Goal: Find specific page/section: Find specific page/section

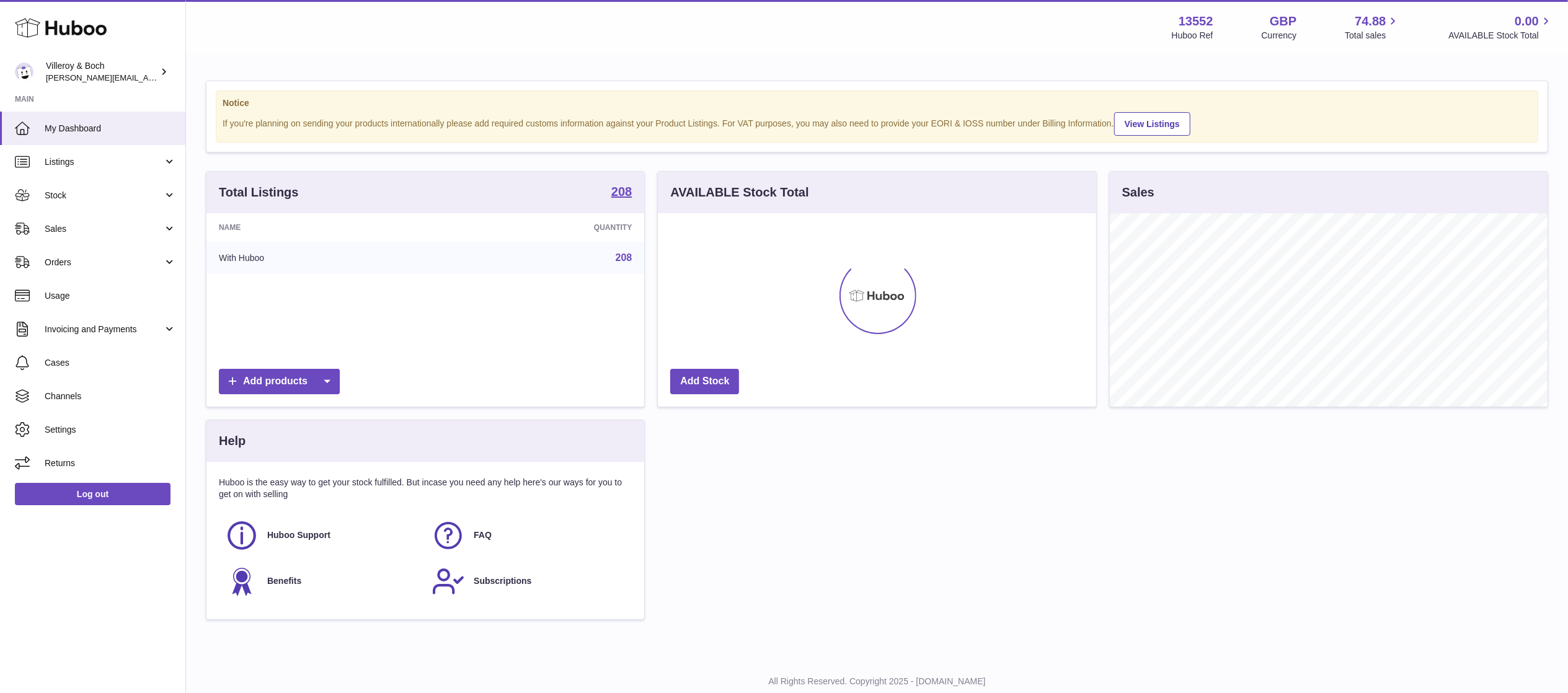
scroll to position [193, 438]
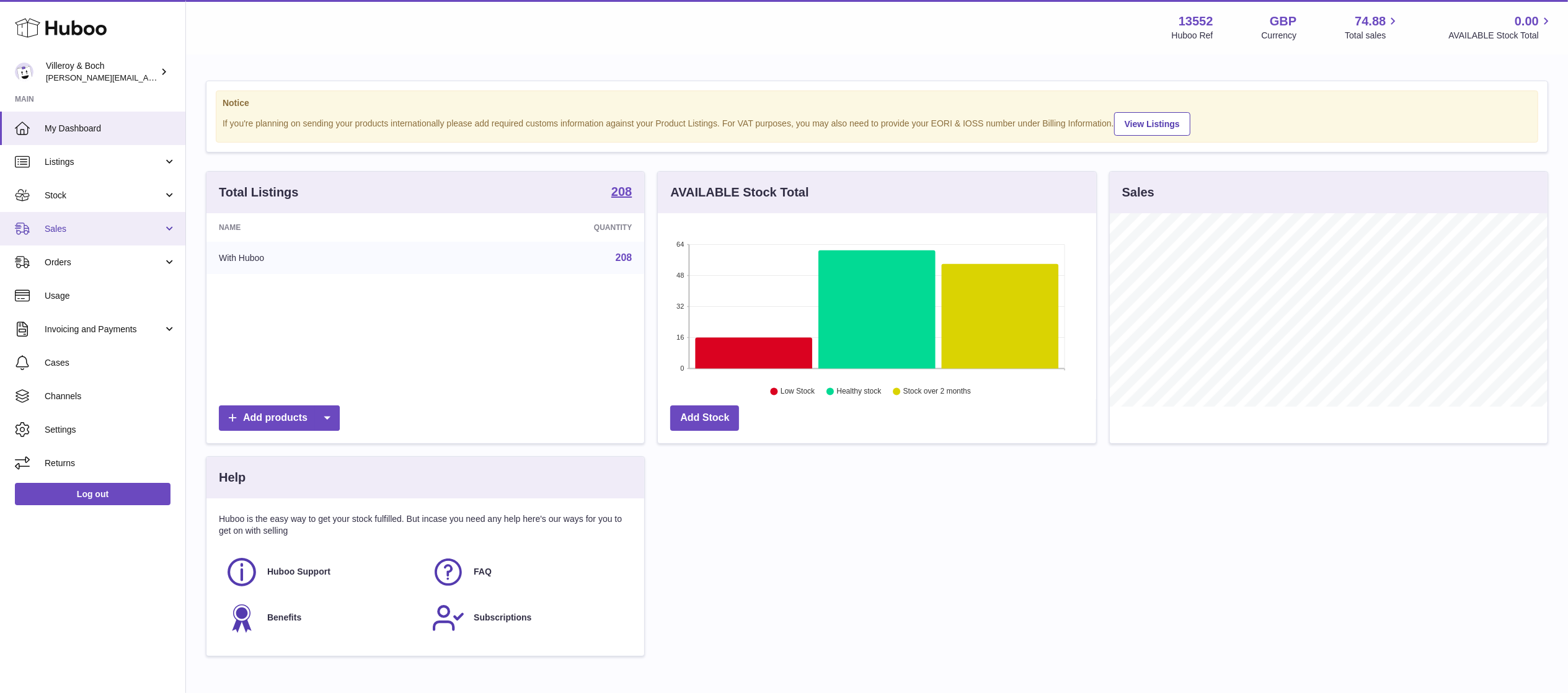
click at [68, 213] on link "Sales" at bounding box center [92, 229] width 185 height 33
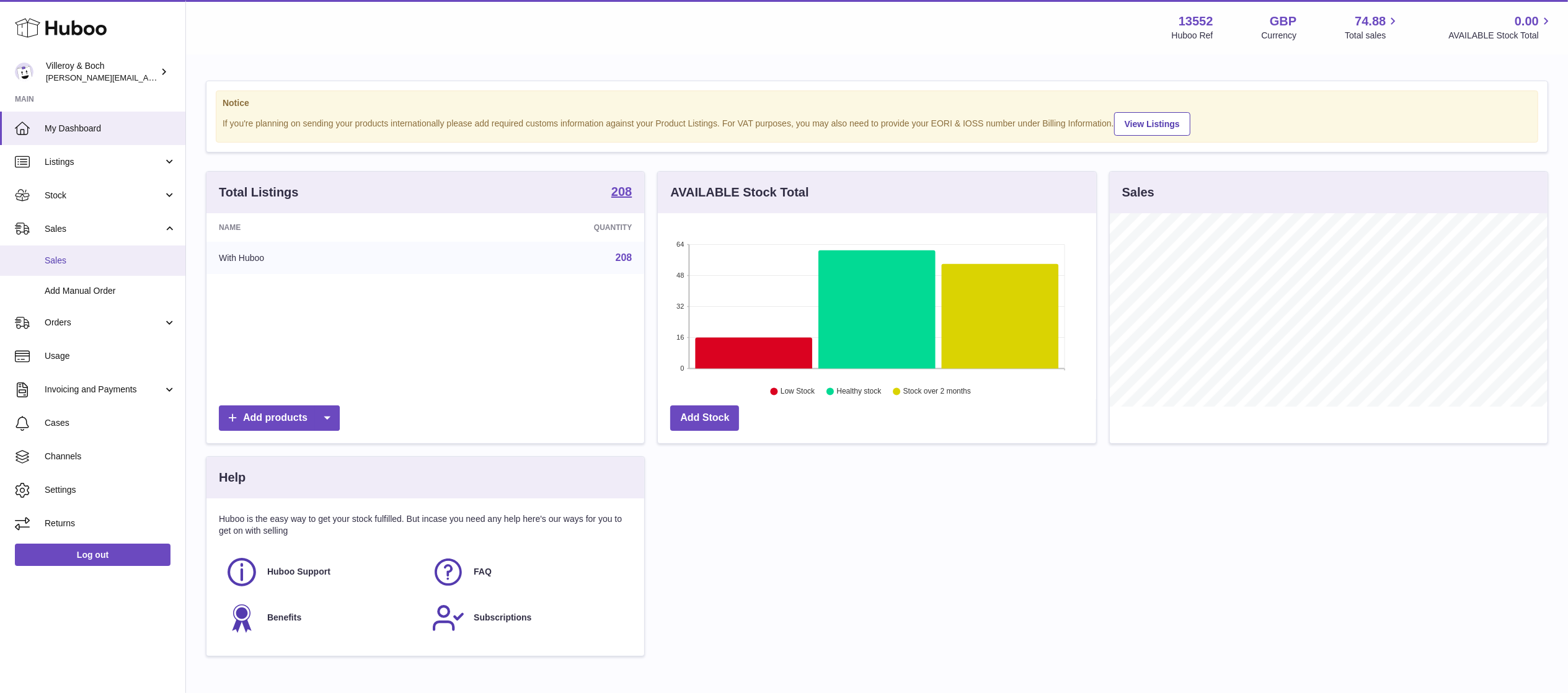
click at [79, 260] on span "Sales" at bounding box center [110, 260] width 131 height 12
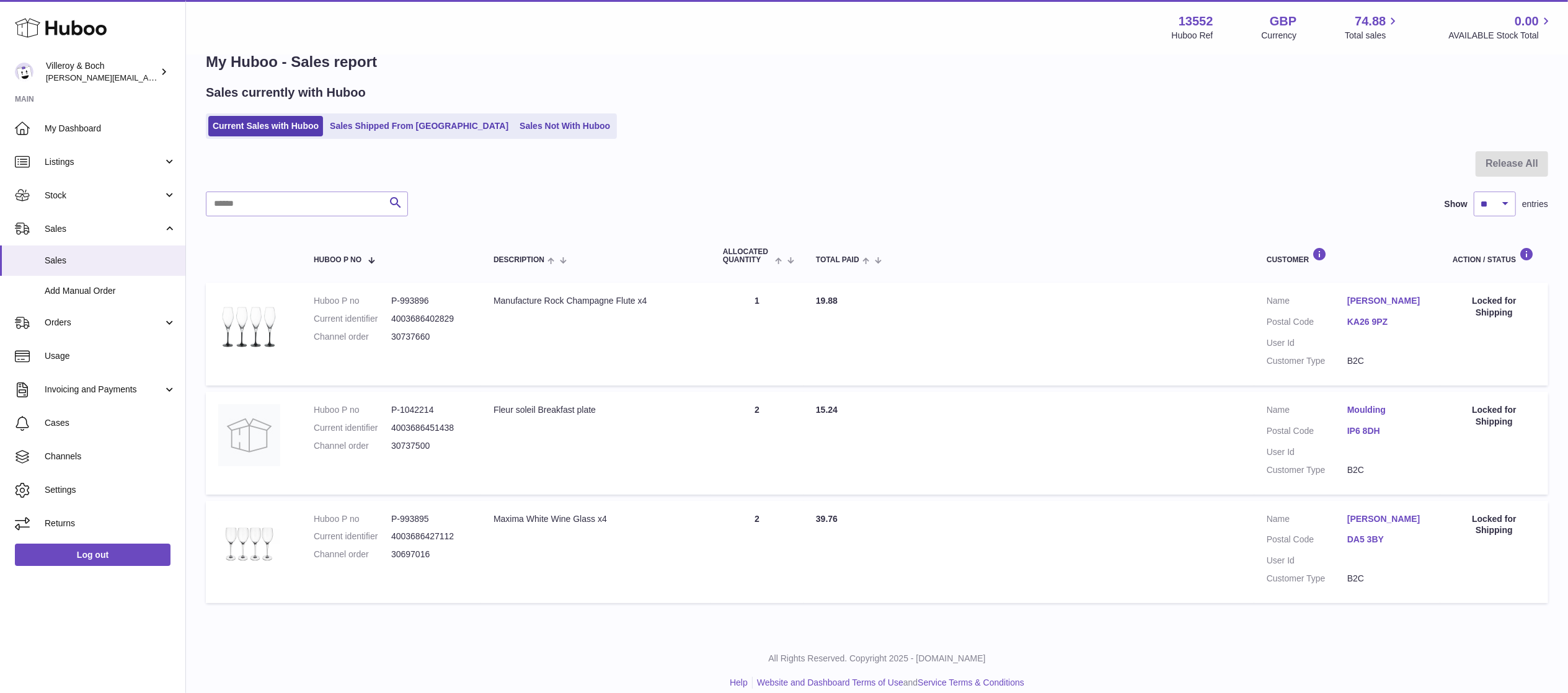
scroll to position [41, 0]
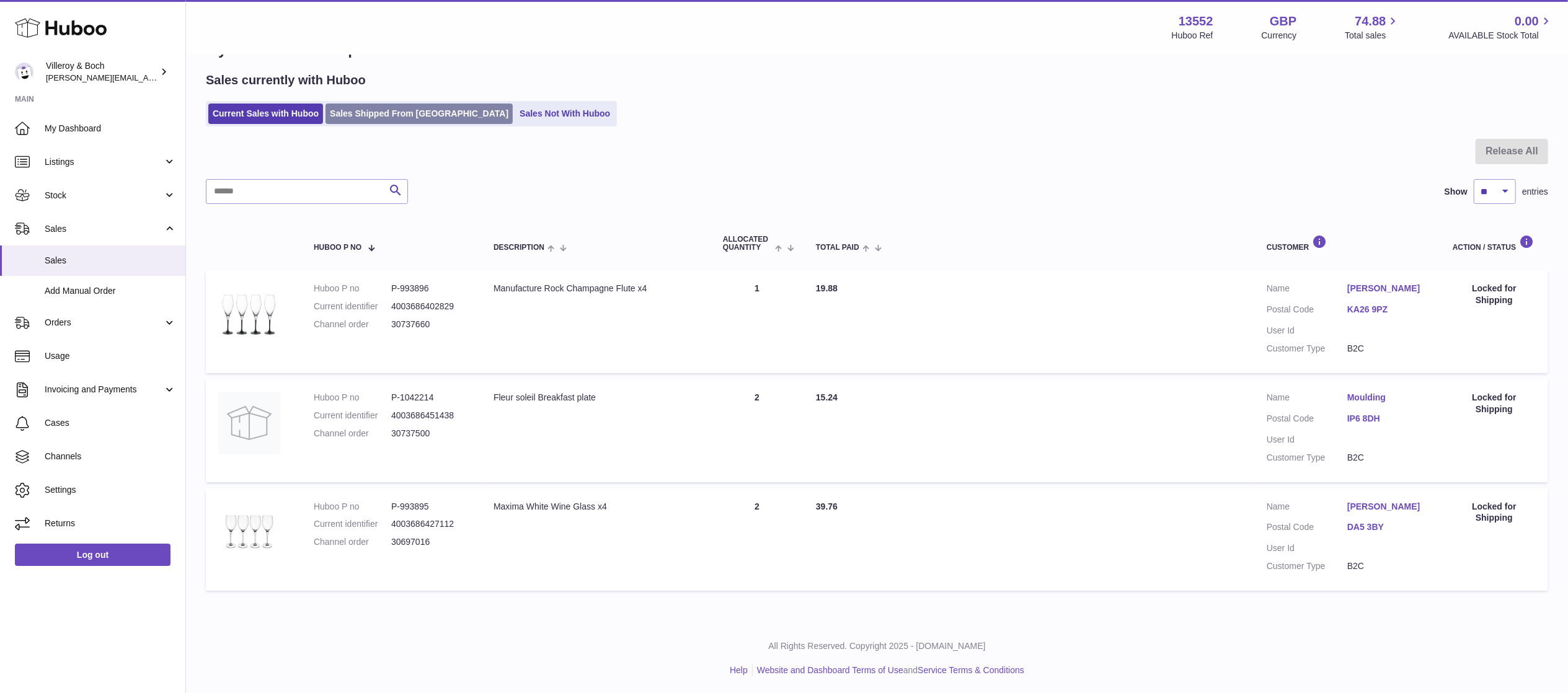
click at [410, 109] on link "Sales Shipped From [GEOGRAPHIC_DATA]" at bounding box center [419, 113] width 187 height 20
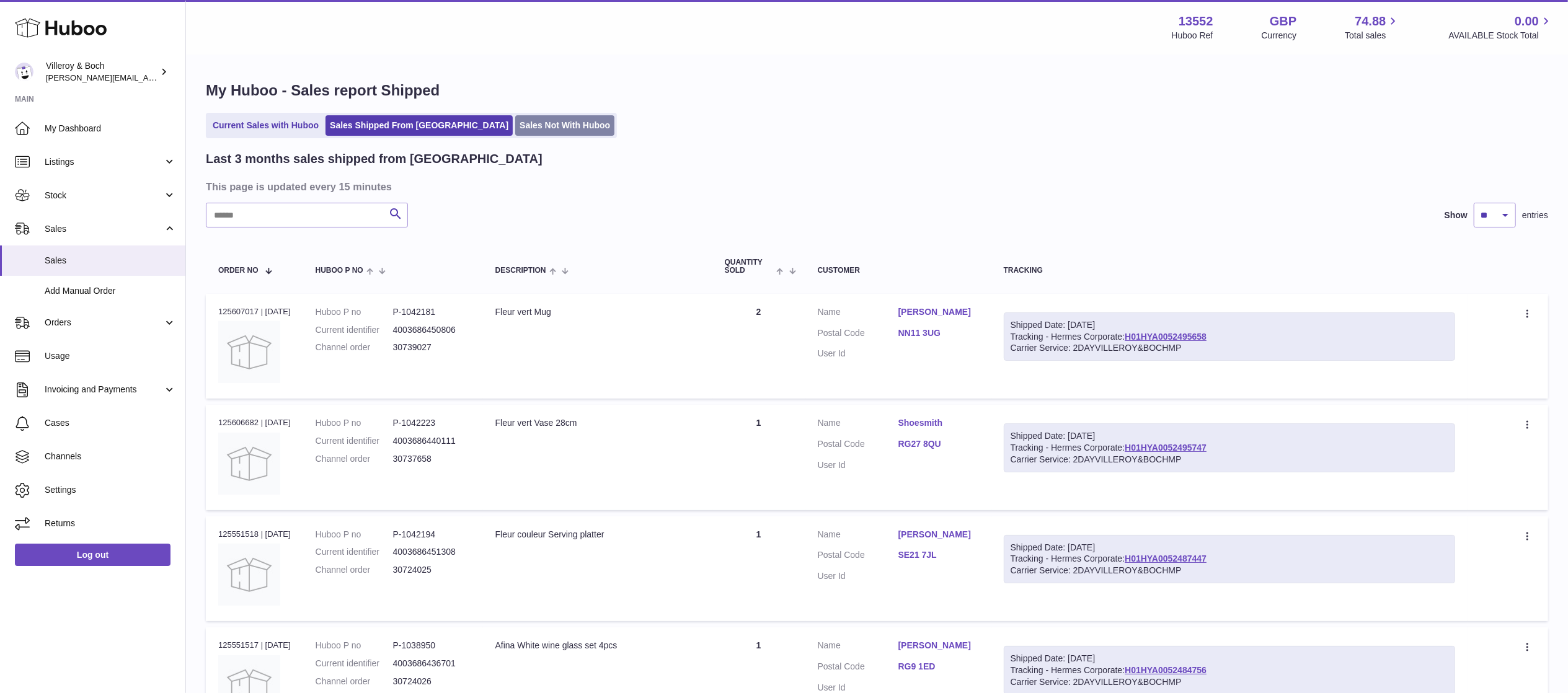
click at [515, 126] on link "Sales Not With Huboo" at bounding box center [565, 125] width 99 height 20
